Goal: Information Seeking & Learning: Learn about a topic

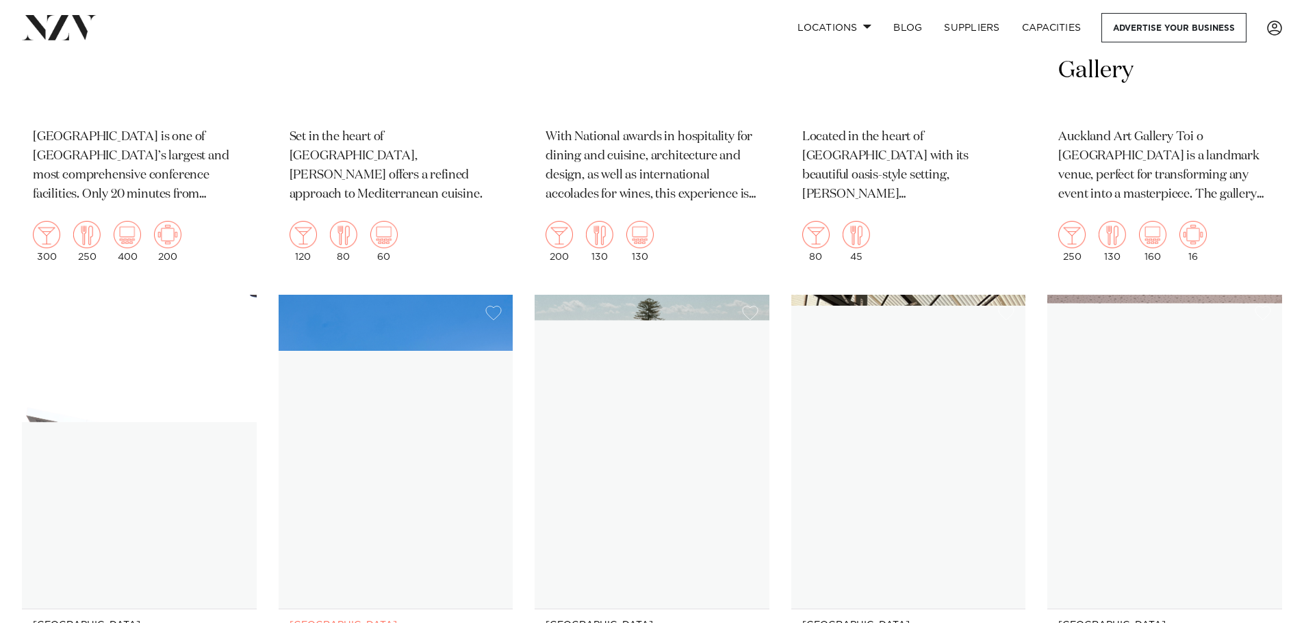
scroll to position [7254, 0]
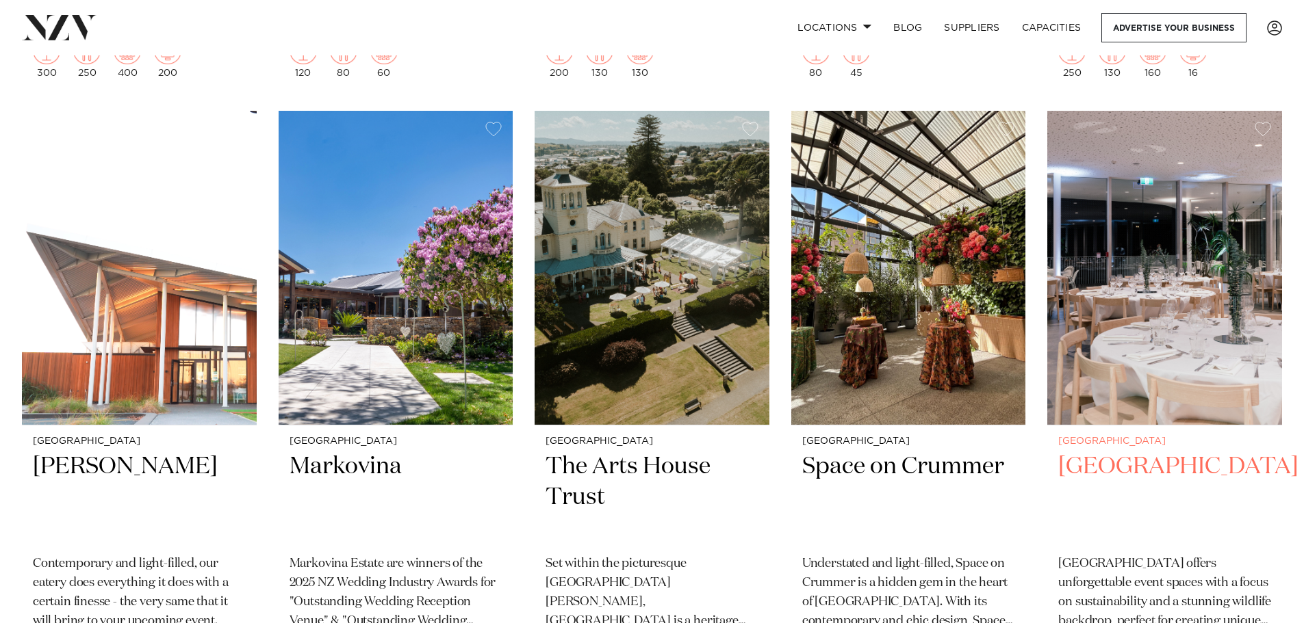
click at [1109, 452] on h2 "[GEOGRAPHIC_DATA]" at bounding box center [1164, 498] width 213 height 92
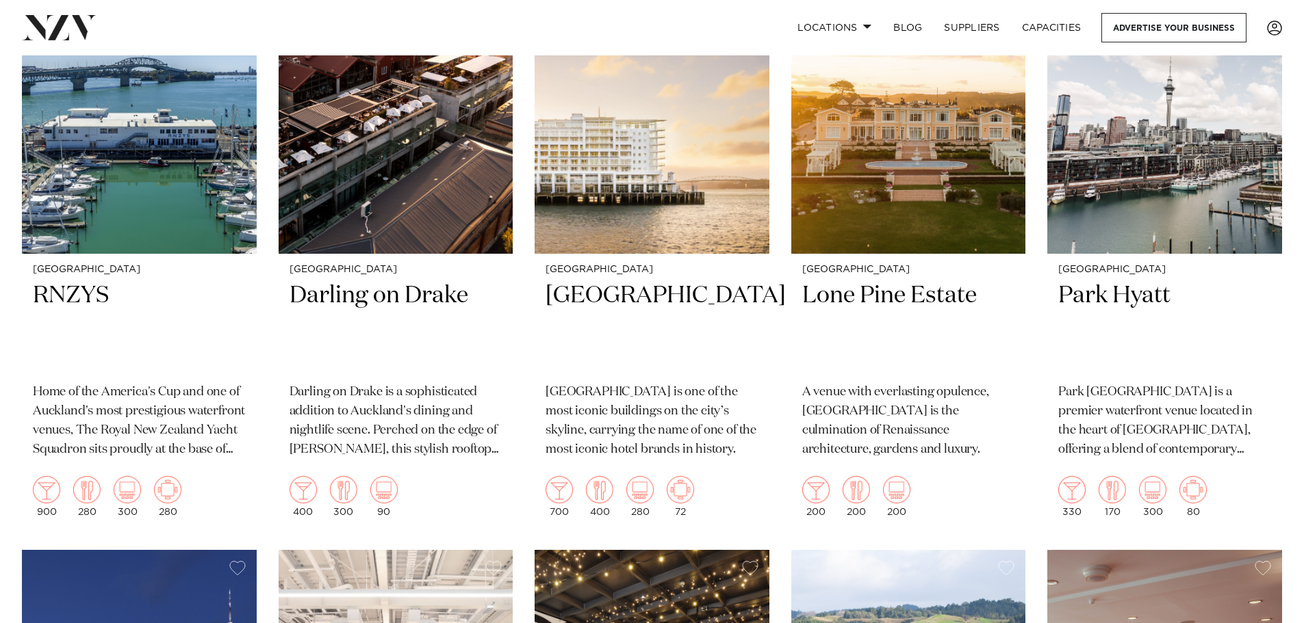
scroll to position [1749, 0]
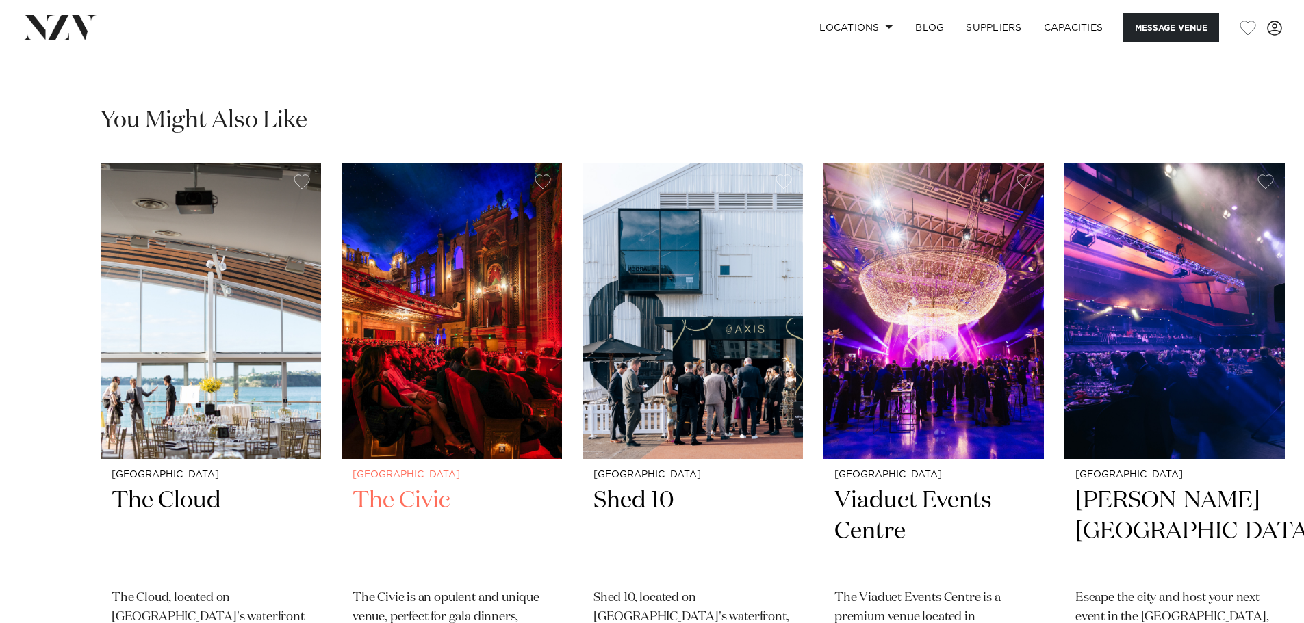
scroll to position [2327, 0]
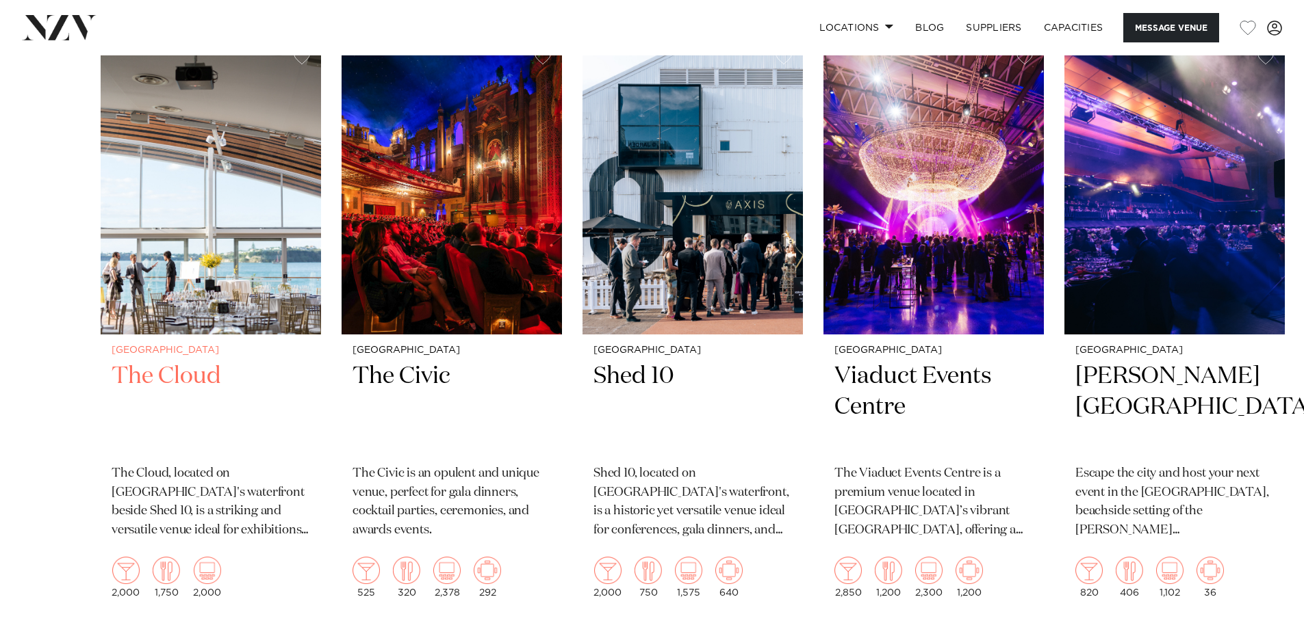
click at [193, 372] on h2 "The Cloud" at bounding box center [211, 407] width 198 height 92
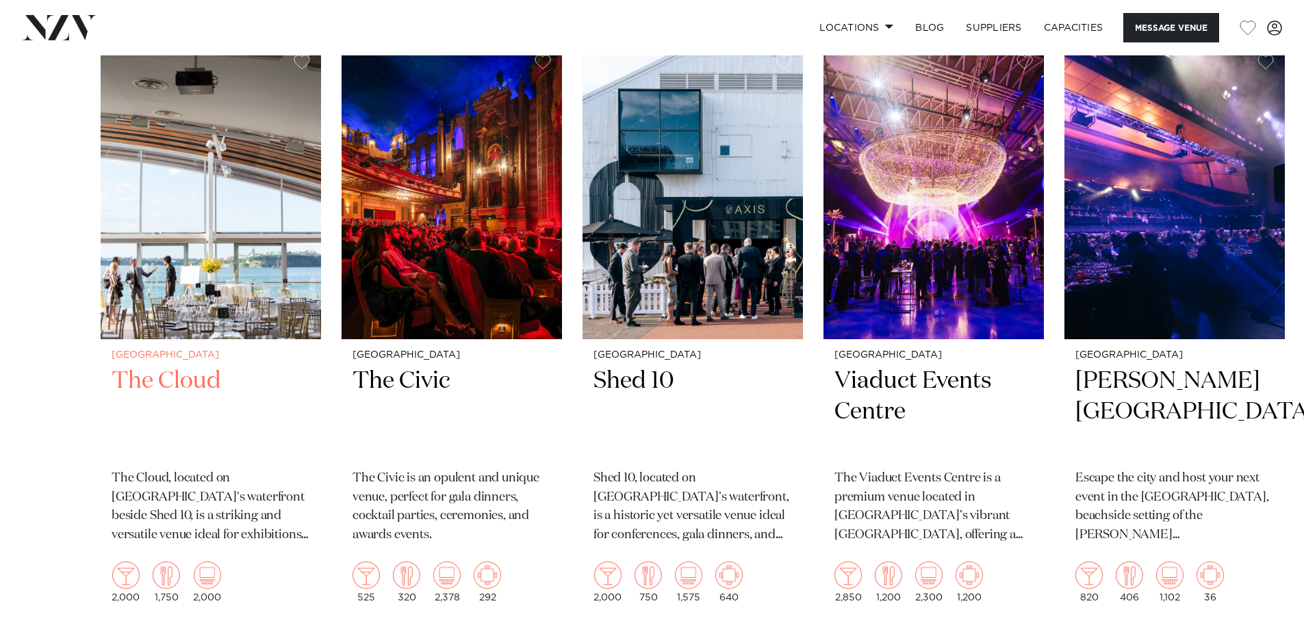
click at [221, 299] on img "1 / 11" at bounding box center [211, 192] width 220 height 296
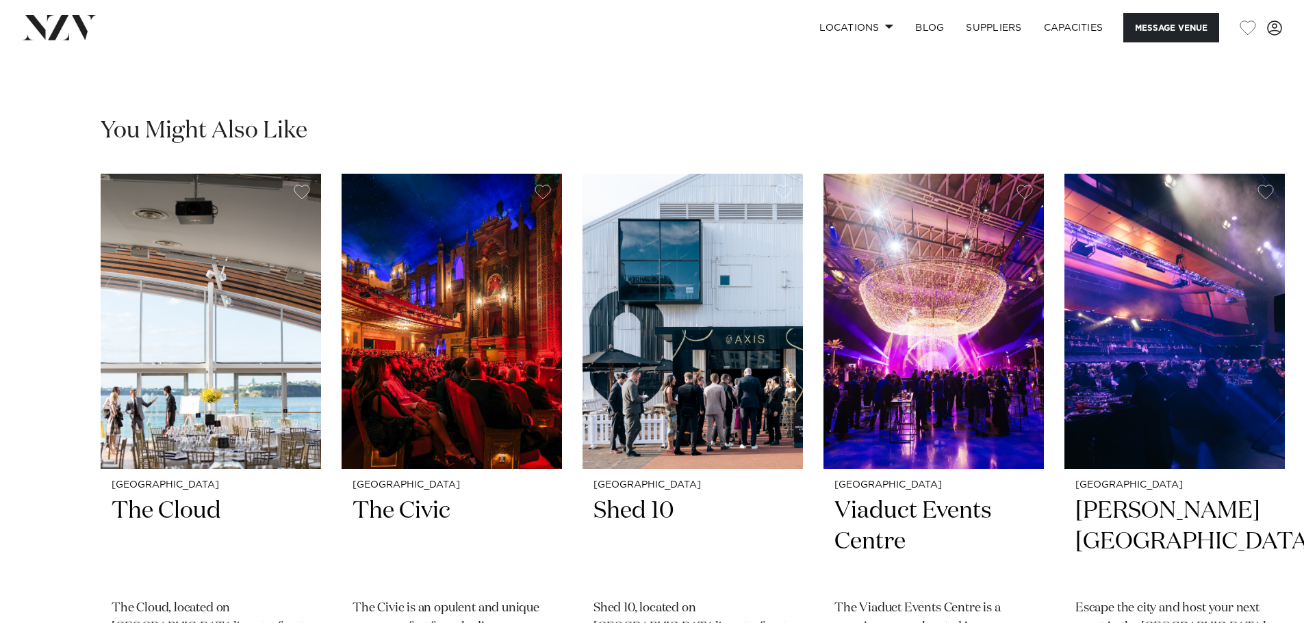
scroll to position [2180, 0]
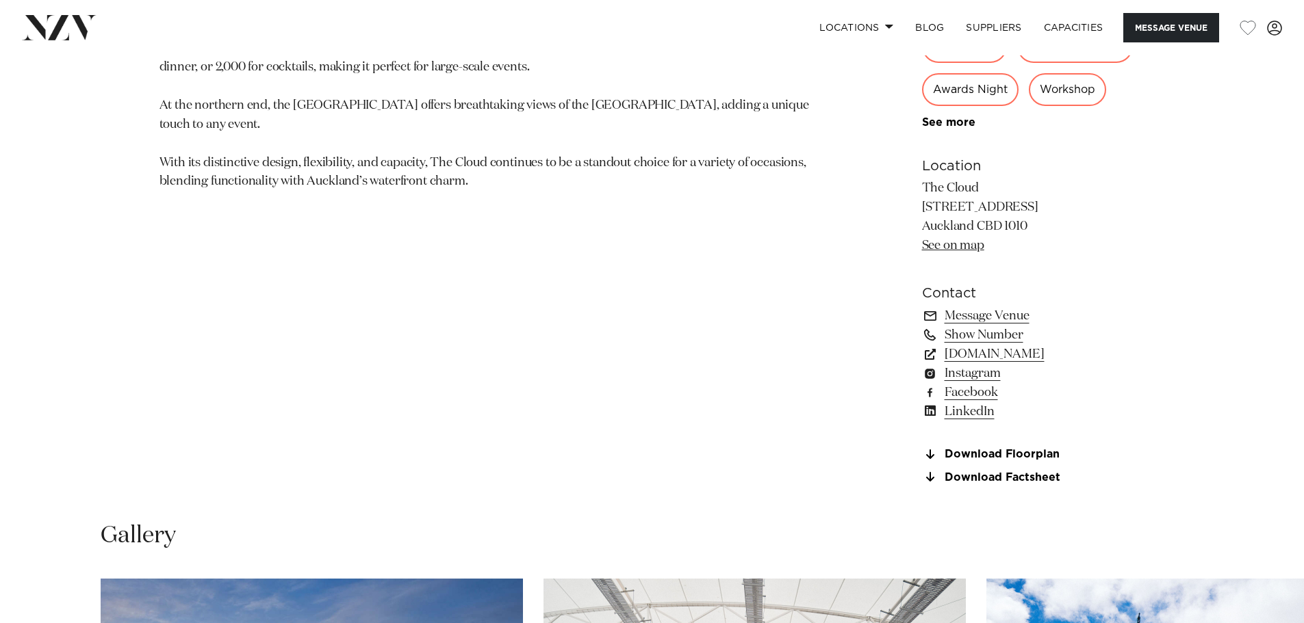
scroll to position [1369, 0]
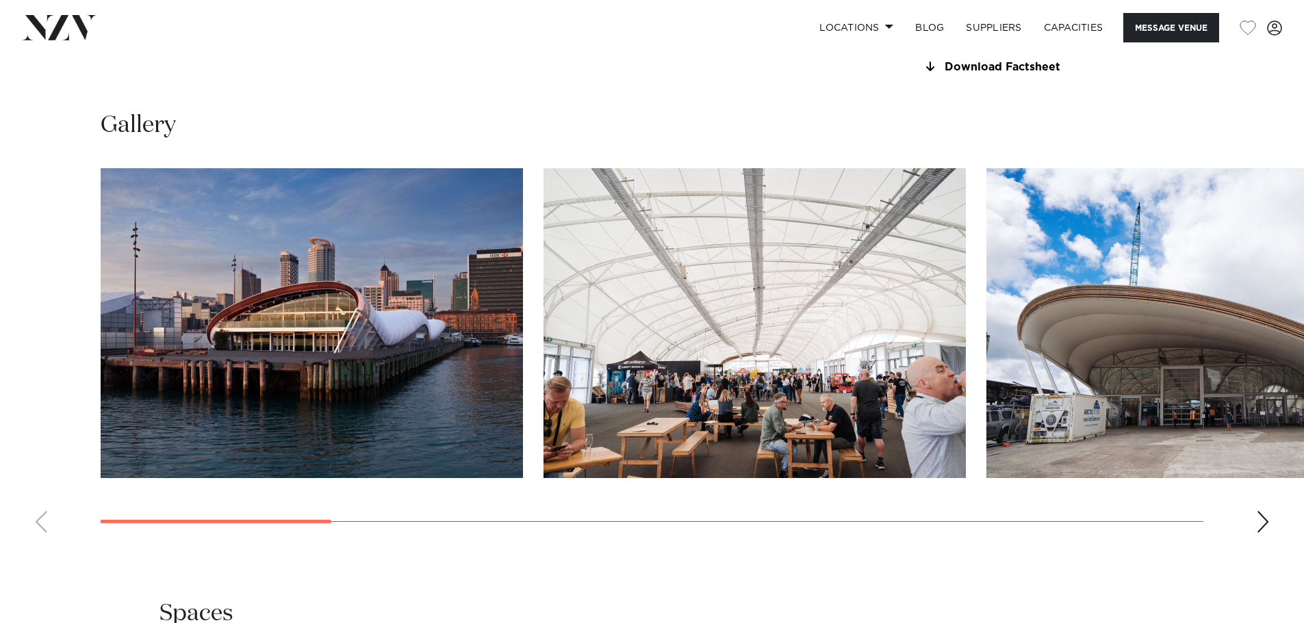
click at [1260, 516] on div "Next slide" at bounding box center [1263, 522] width 14 height 22
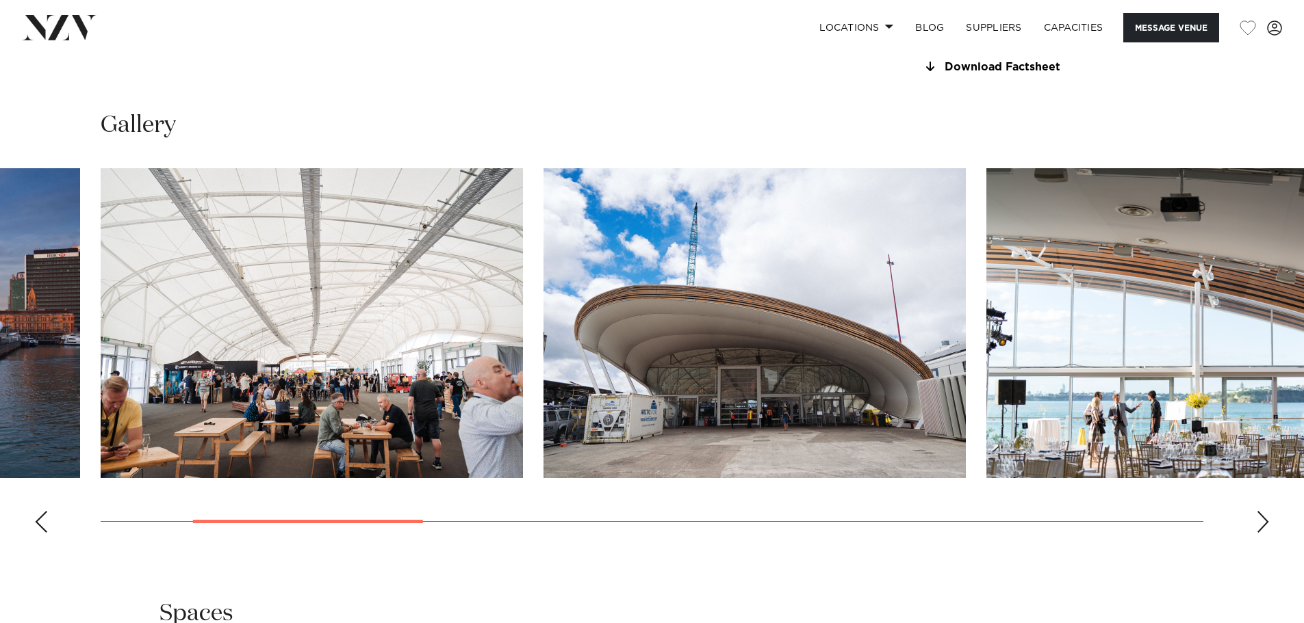
click at [1259, 516] on div "Next slide" at bounding box center [1263, 522] width 14 height 22
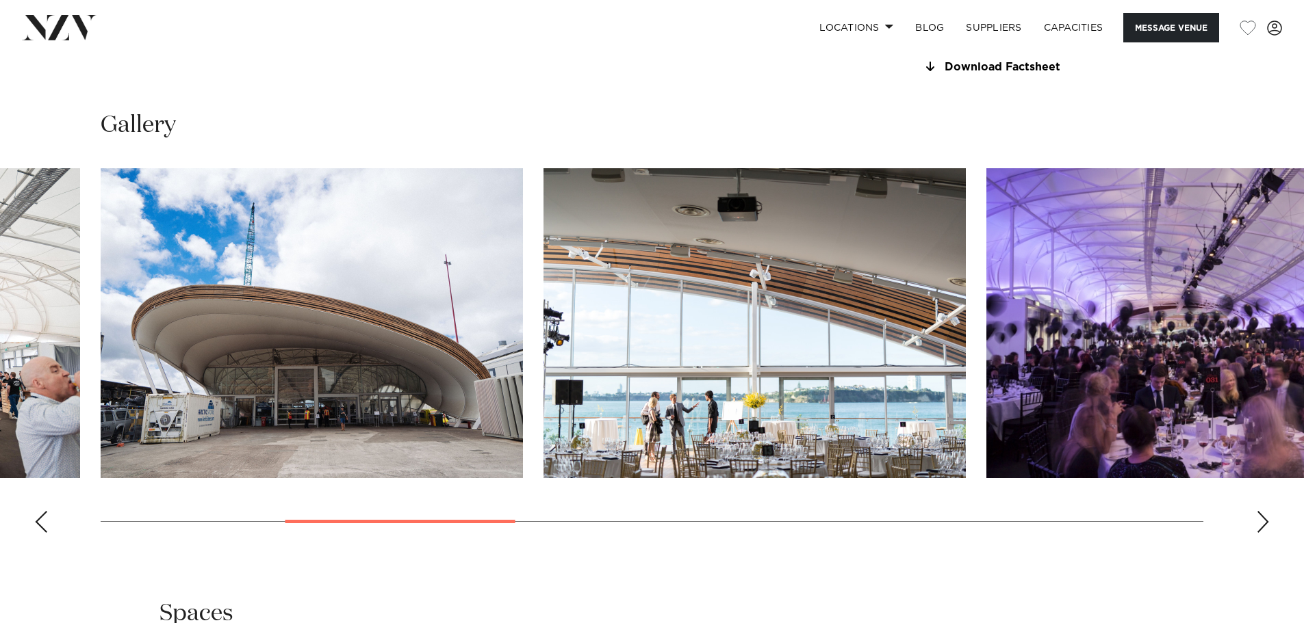
click at [1257, 516] on div "Next slide" at bounding box center [1263, 522] width 14 height 22
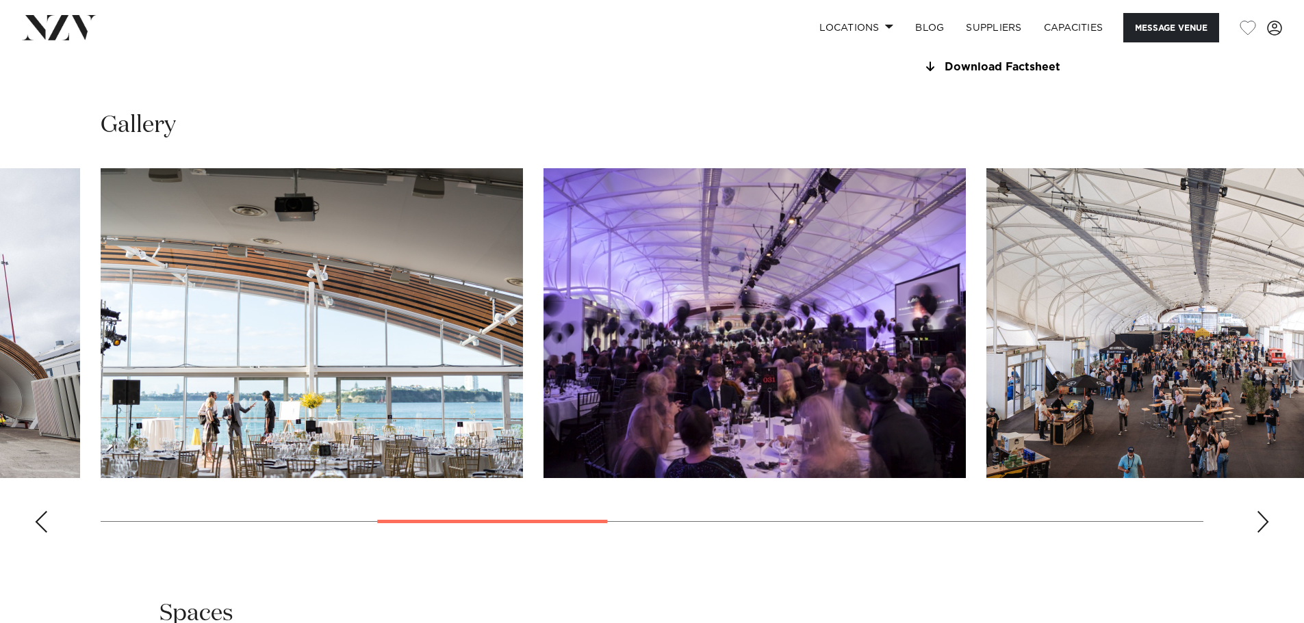
click at [727, 382] on img "5 / 12" at bounding box center [754, 323] width 422 height 310
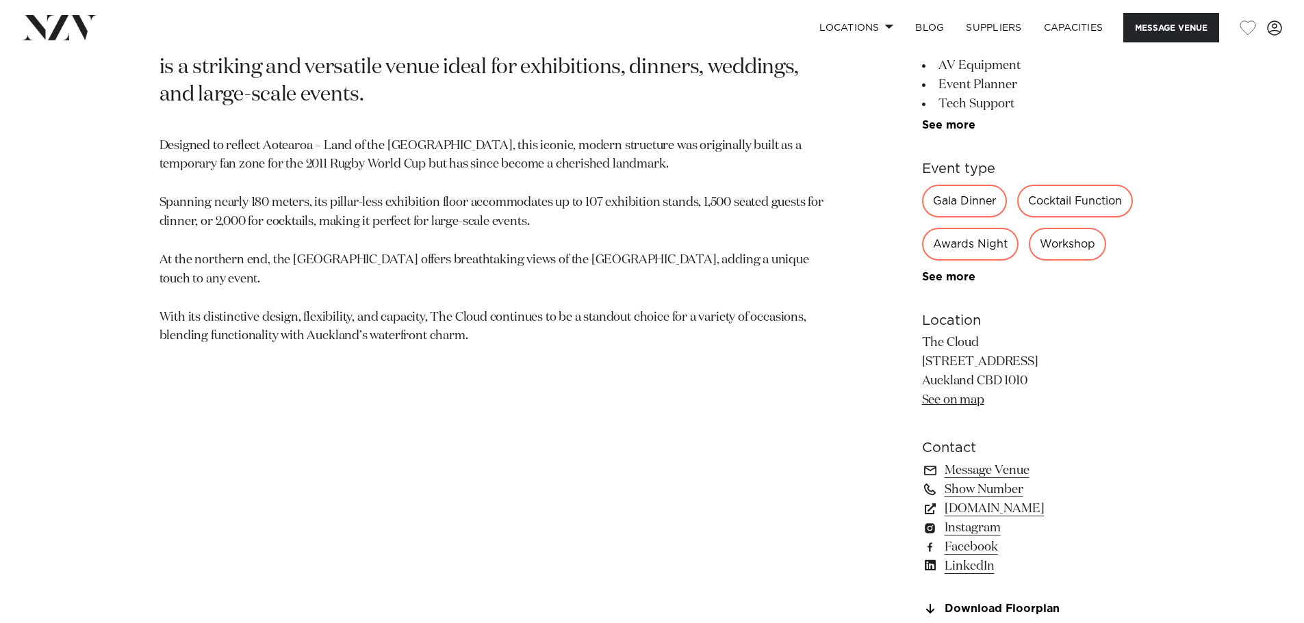
scroll to position [958, 0]
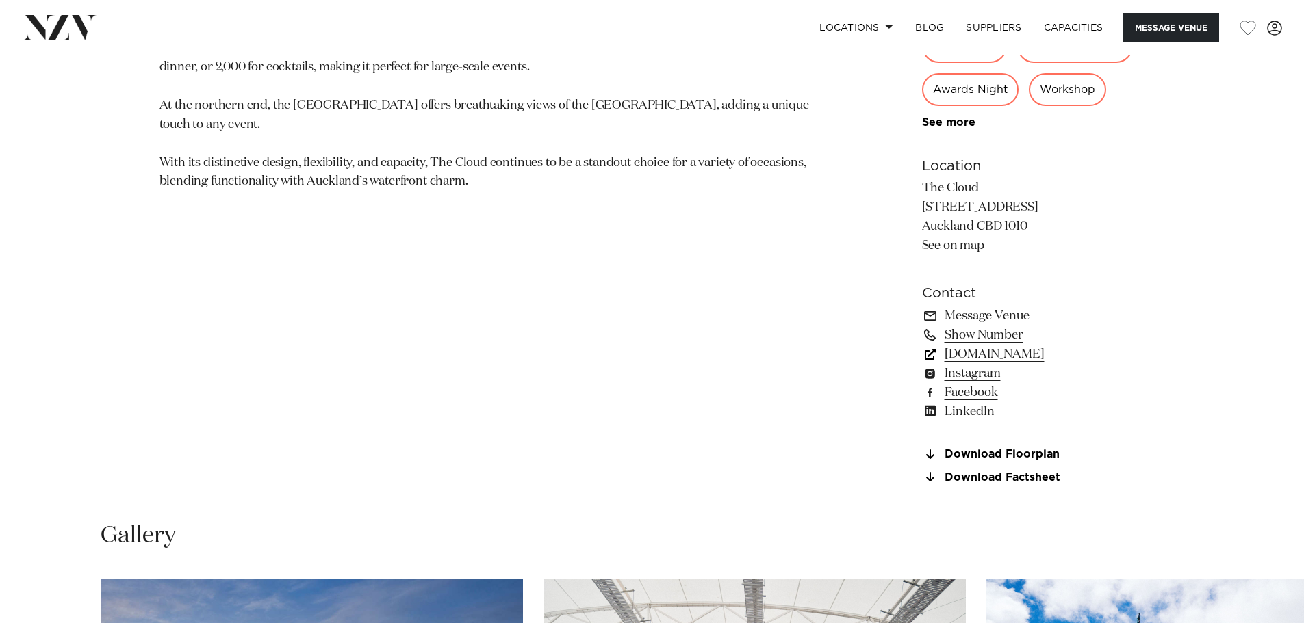
click at [1012, 357] on link "[DOMAIN_NAME]" at bounding box center [1033, 354] width 223 height 19
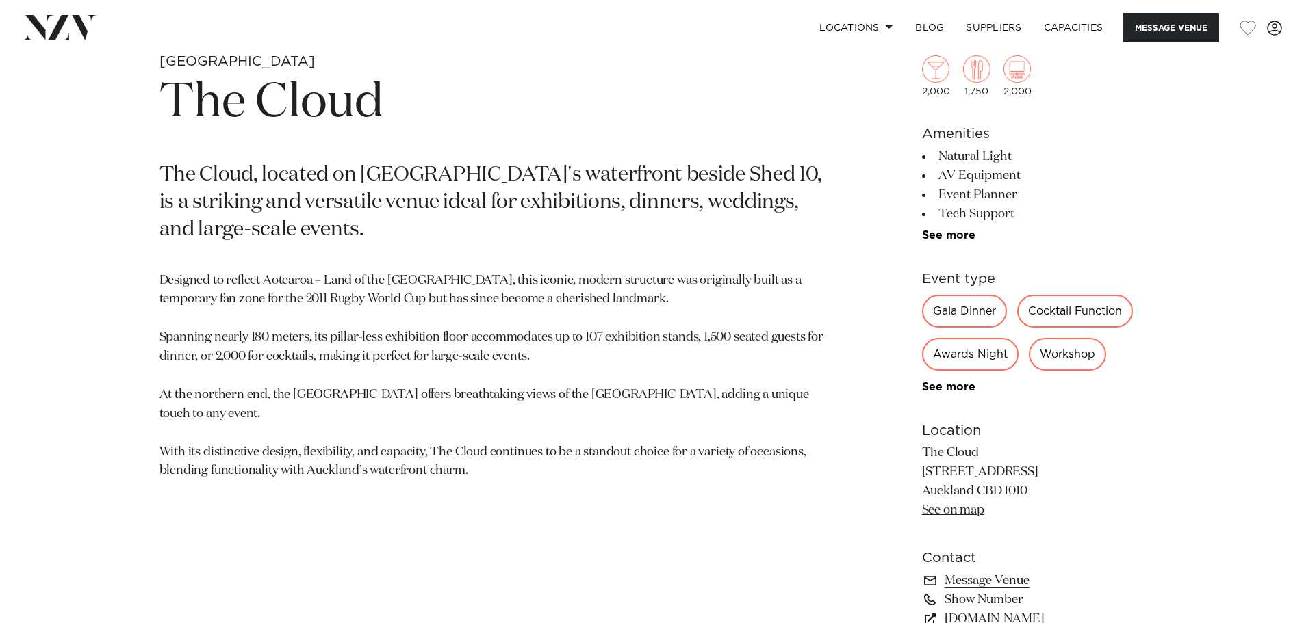
scroll to position [342, 0]
